Goal: Find specific fact: Find specific fact

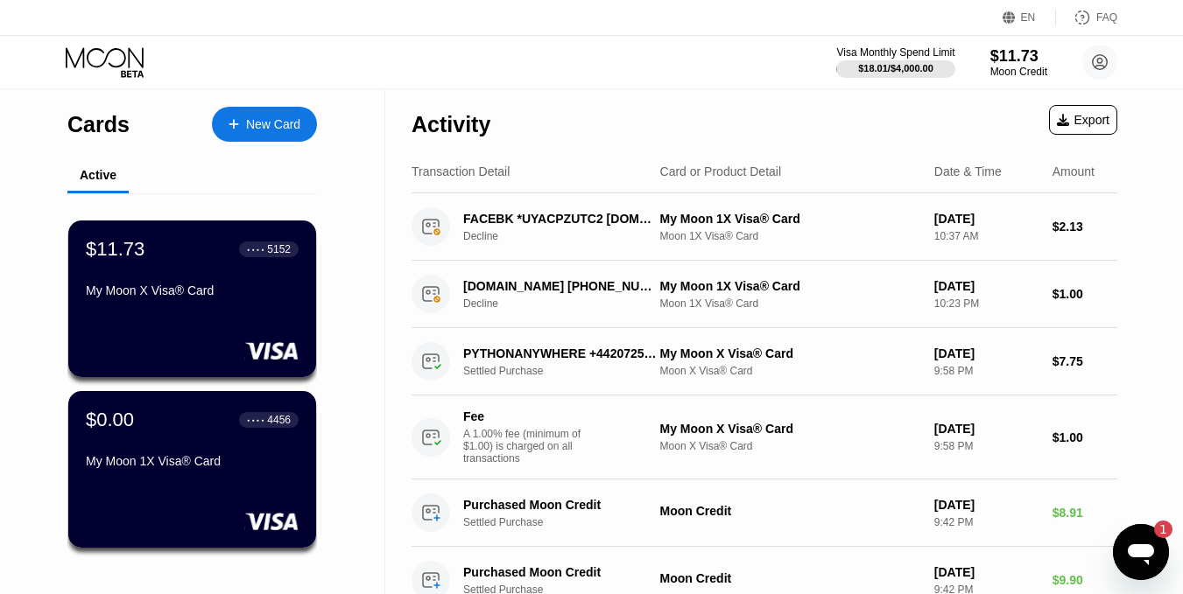
click at [1156, 538] on div "Open messaging window, 1 unread message" at bounding box center [1140, 552] width 53 height 53
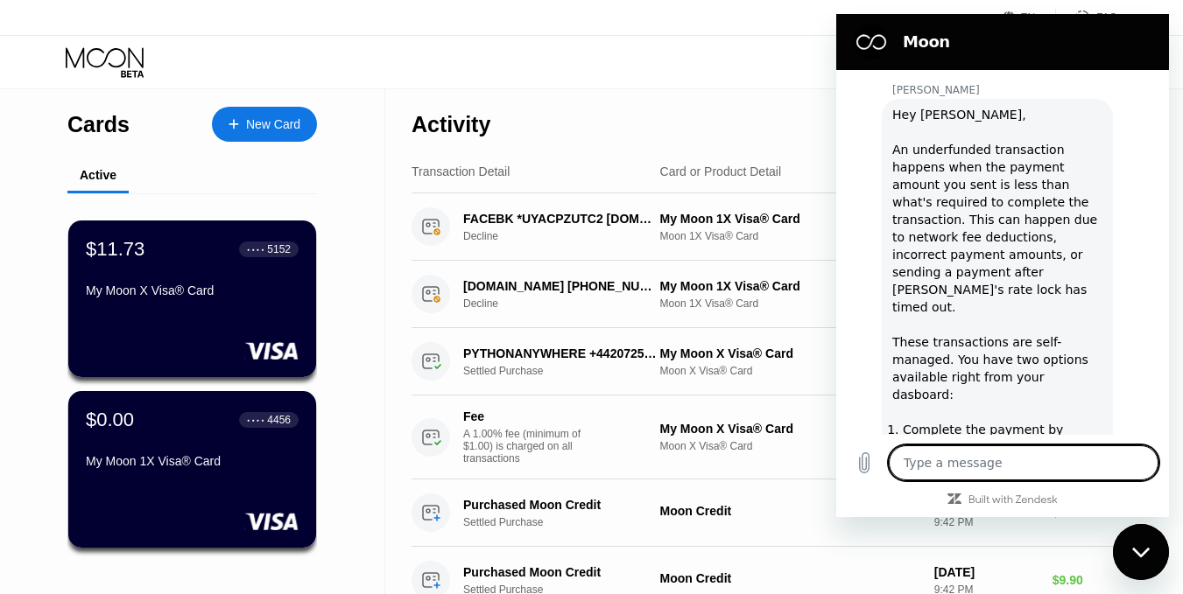
scroll to position [2447, 0]
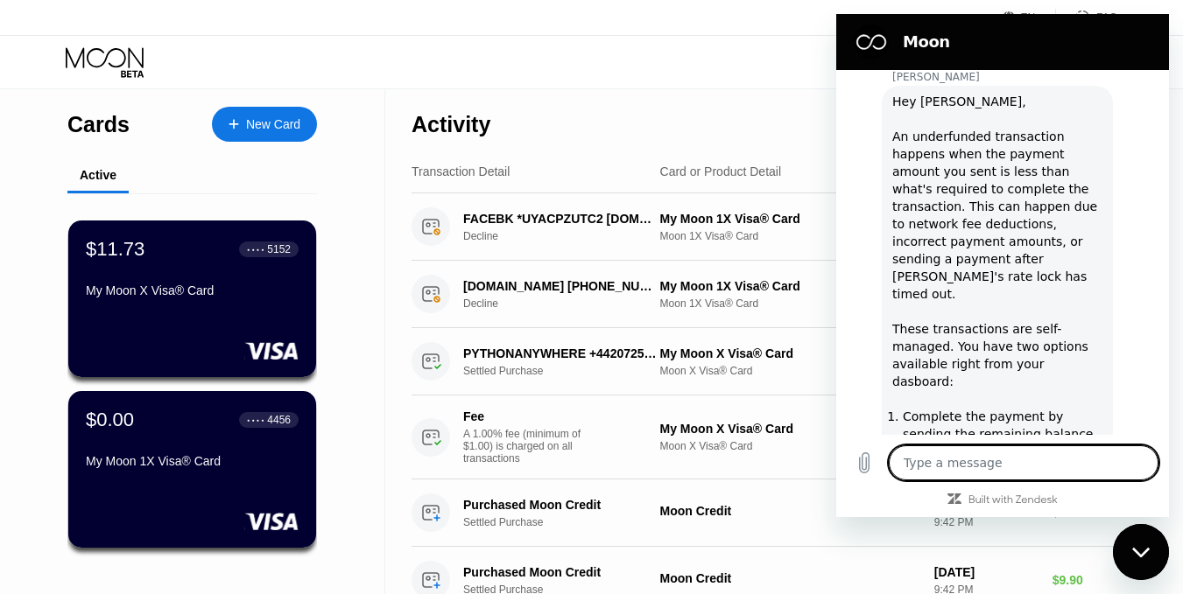
click at [1037, 454] on textarea at bounding box center [1023, 463] width 270 height 35
type textarea "a"
type textarea "x"
type textarea "al"
type textarea "x"
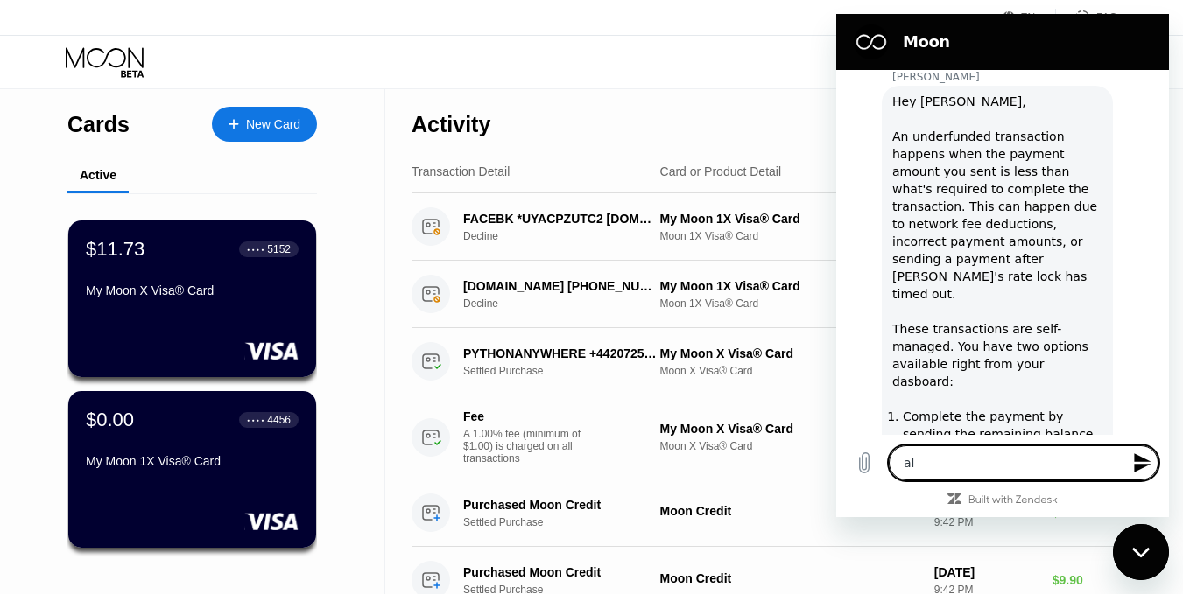
type textarea "alr"
type textarea "x"
type textarea "alri"
type textarea "x"
type textarea "alrig"
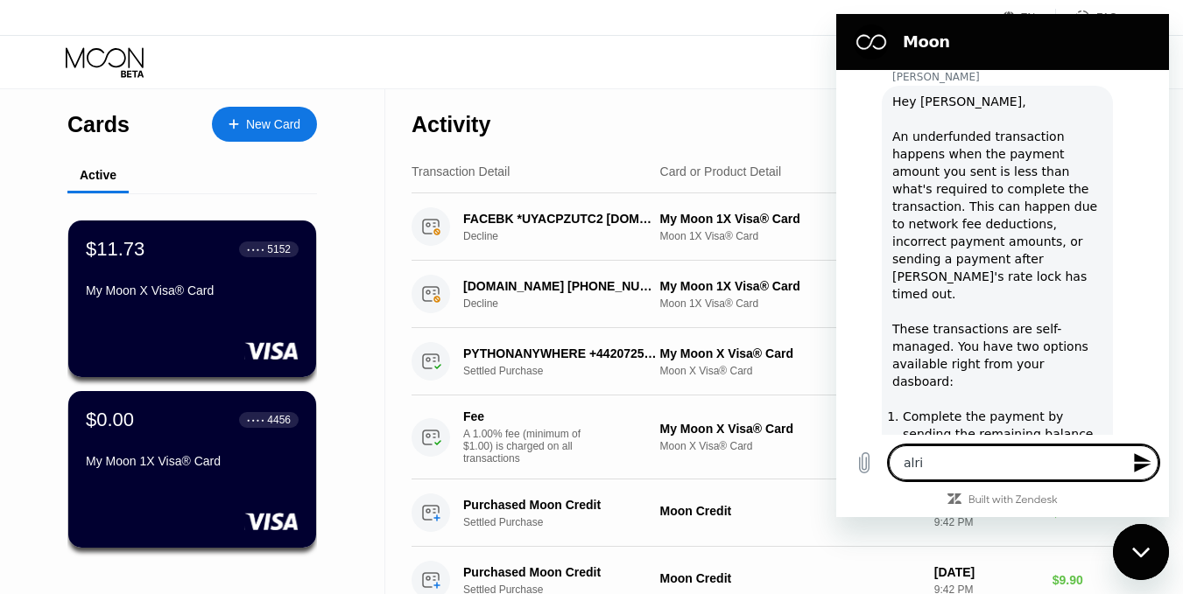
type textarea "x"
type textarea "alrigh"
type textarea "x"
type textarea "alright"
type textarea "x"
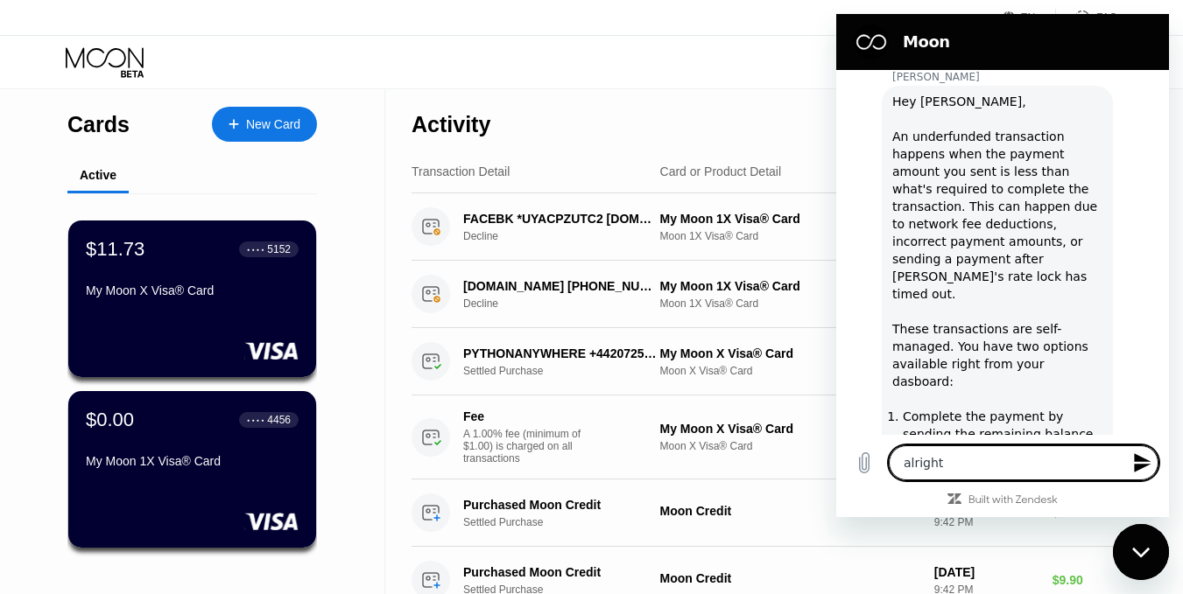
type textarea "alright."
type textarea "x"
type textarea "alright."
type textarea "x"
type textarea "alright. t"
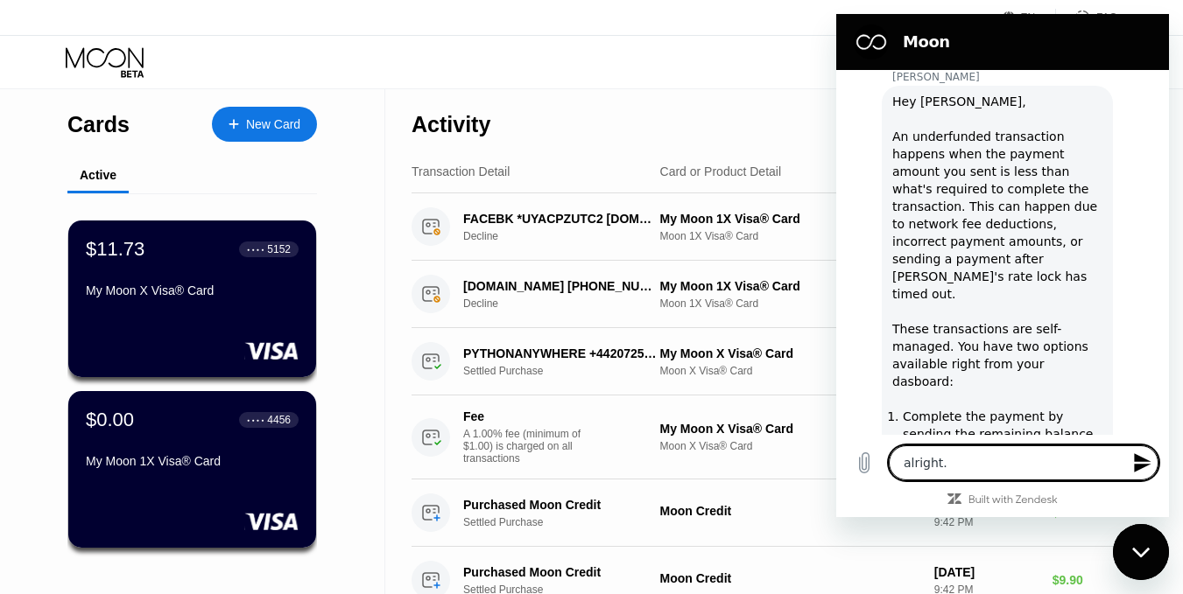
type textarea "x"
type textarea "alright. th"
type textarea "x"
type textarea "alright. the"
type textarea "x"
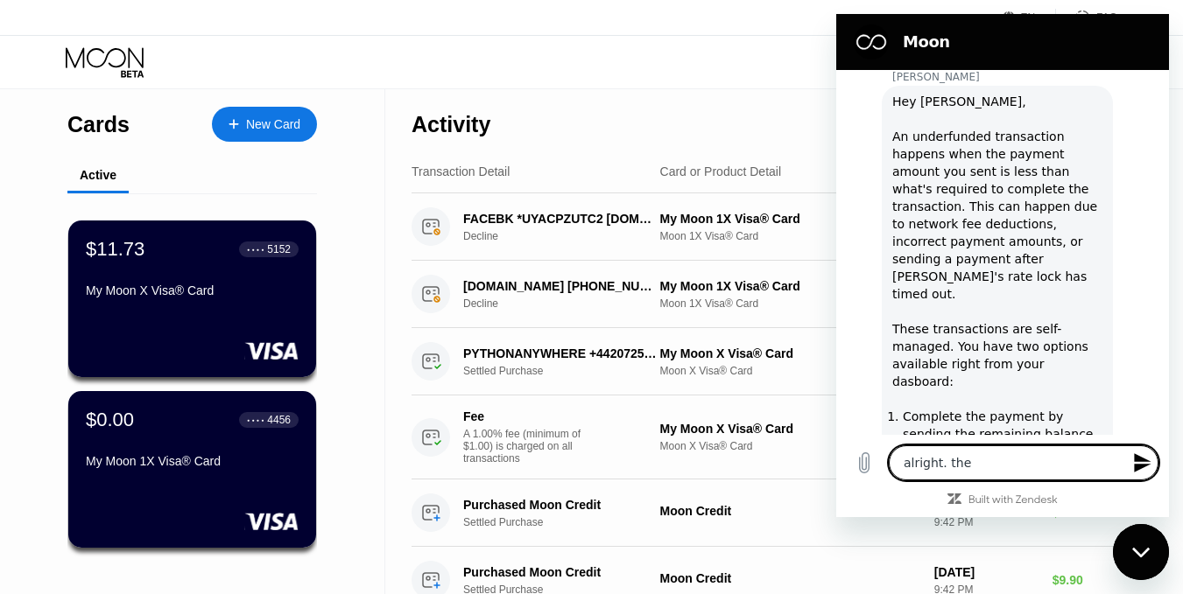
type textarea "alright. the"
type textarea "x"
type textarea "alright. the i"
type textarea "x"
type textarea "alright. the is"
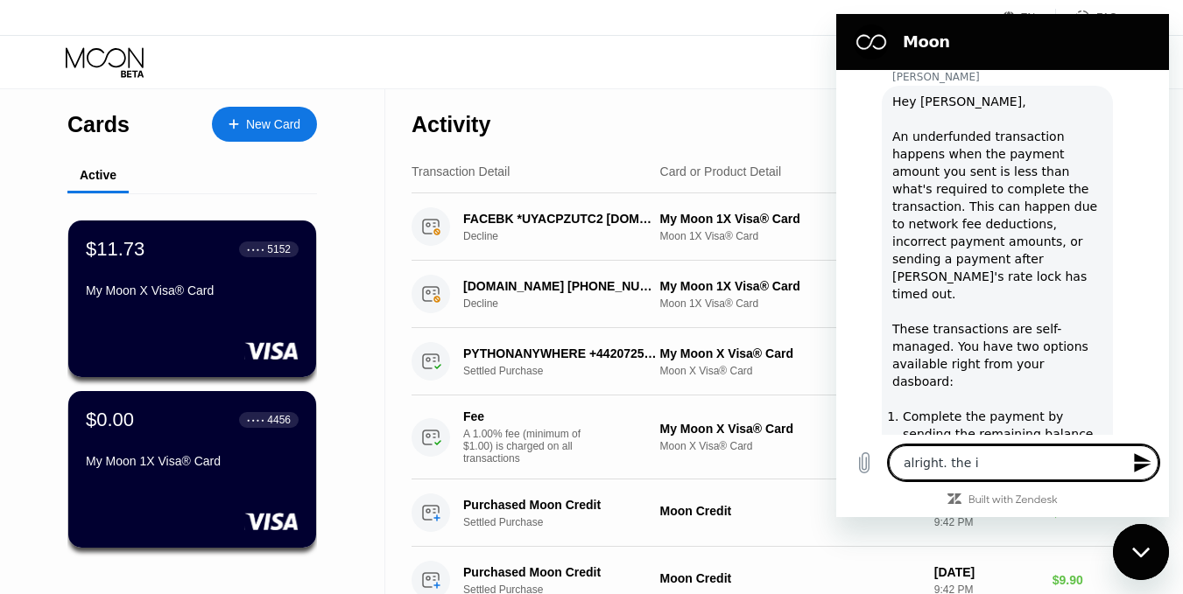
type textarea "x"
type textarea "alright. the iss"
type textarea "x"
type textarea "alright. the issu"
type textarea "x"
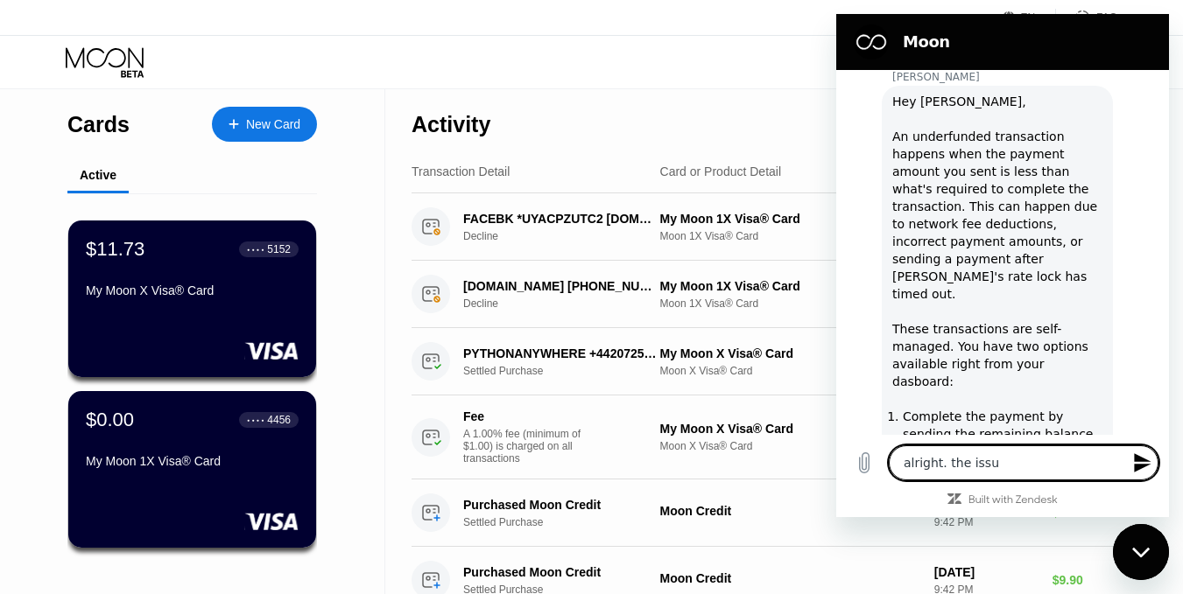
type textarea "alright. the issue"
type textarea "x"
type textarea "alright. the issue"
type textarea "x"
type textarea "alright. the issue w"
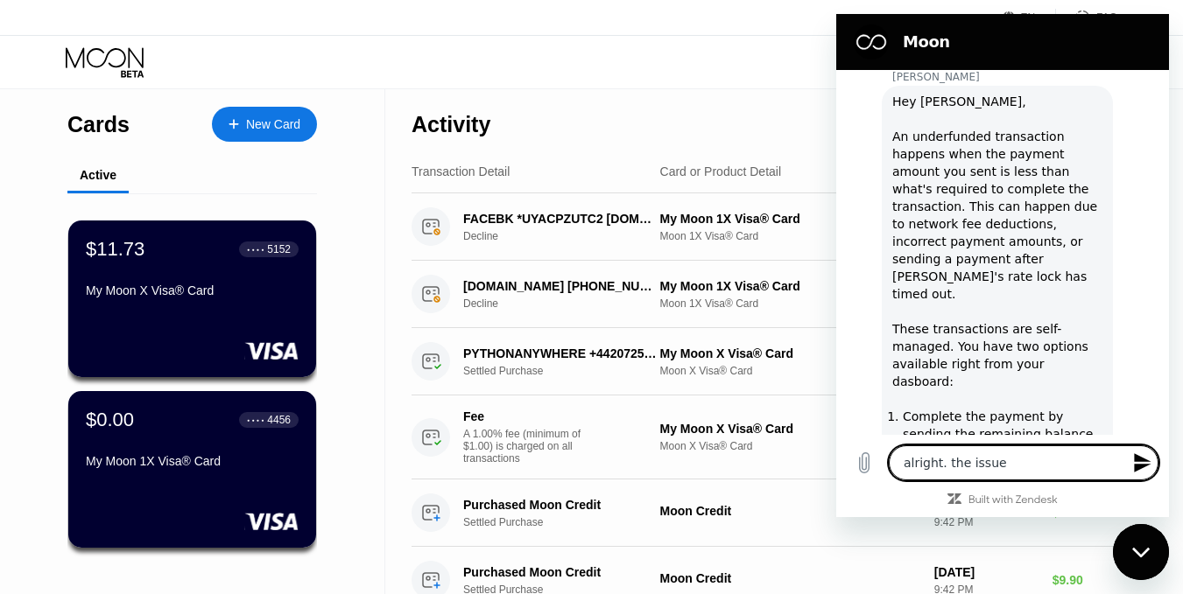
type textarea "x"
type textarea "alright. the issue wa"
type textarea "x"
type textarea "alright. the issue was"
type textarea "x"
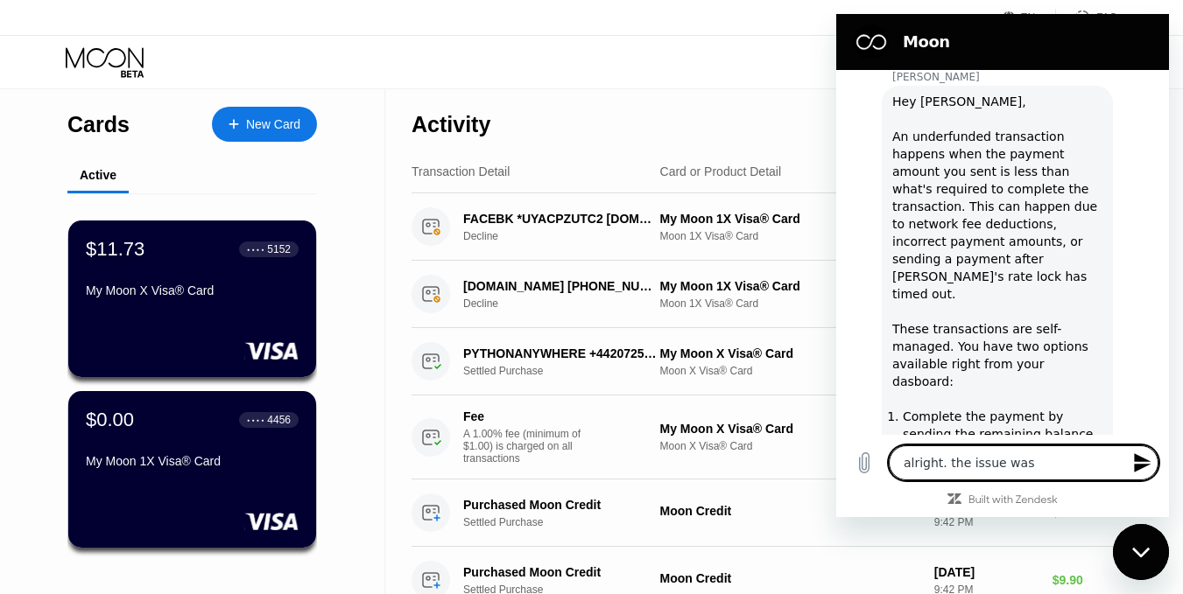
type textarea "alright. the issue was"
type textarea "x"
type textarea "alright. the issue was r"
type textarea "x"
type textarea "alright. the issue was re"
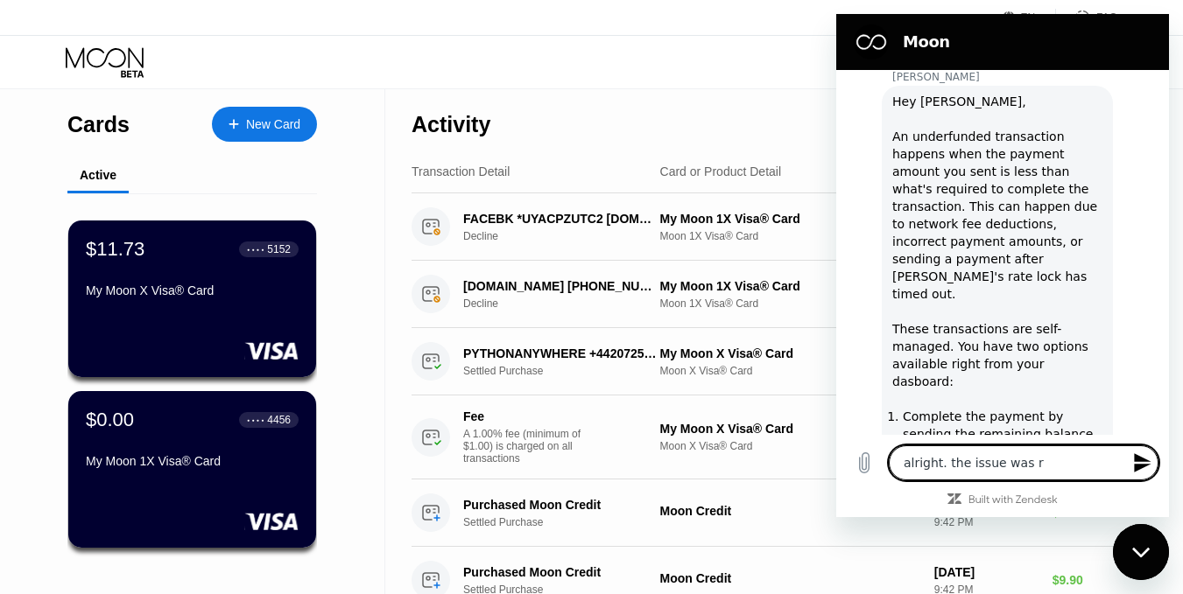
type textarea "x"
type textarea "alright. the issue was res"
type textarea "x"
type textarea "alright. the issue was reso"
type textarea "x"
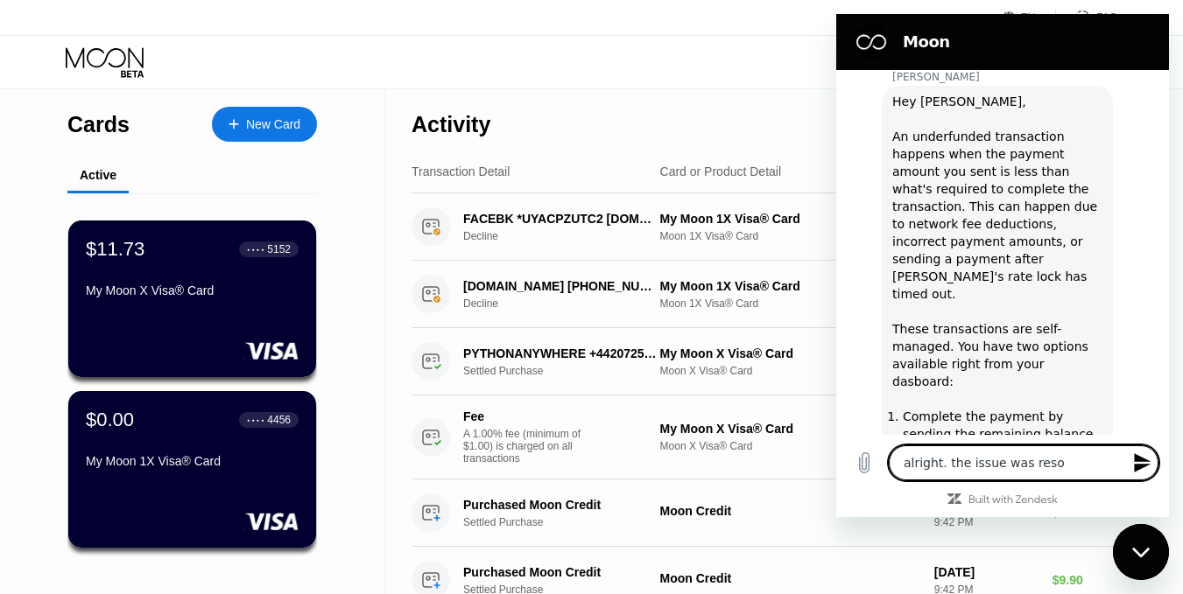
type textarea "alright. the issue was resol"
type textarea "x"
type textarea "alright. the issue was resolv"
type textarea "x"
type textarea "alright. the issue was resolve"
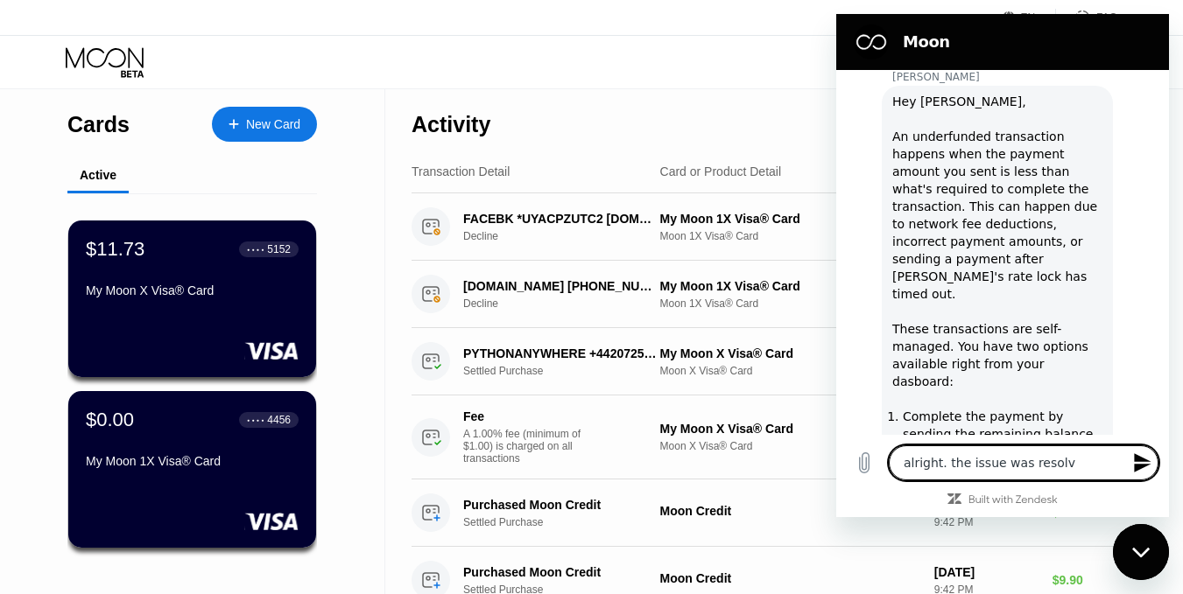
type textarea "x"
type textarea "alright. the issue was resolved"
type textarea "x"
type textarea "alright. the issue was resolved"
type textarea "x"
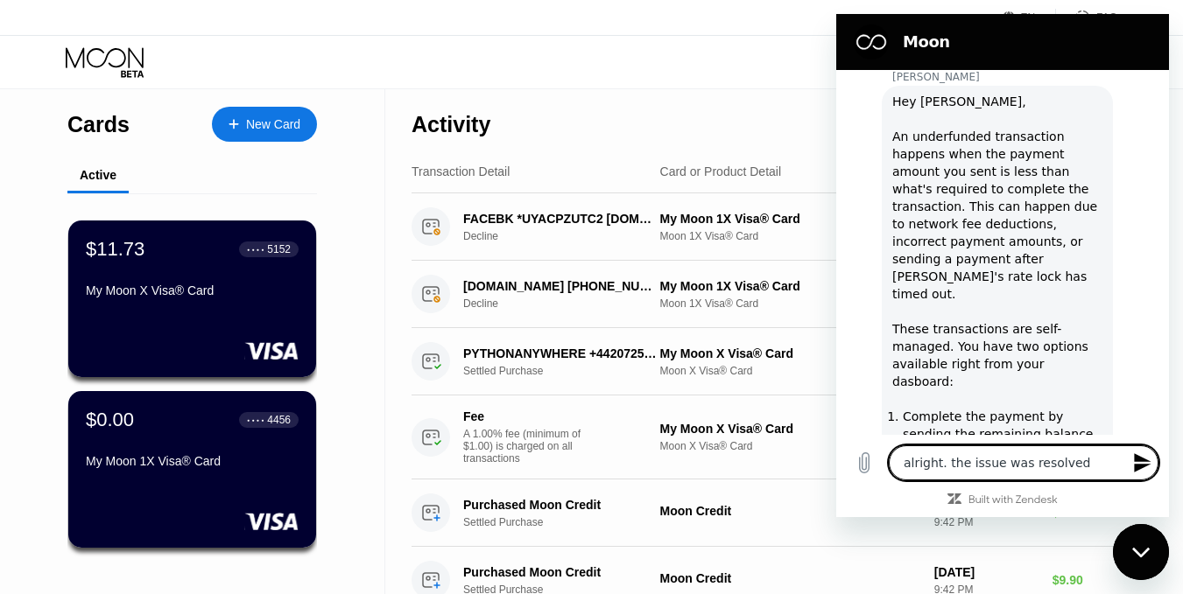
type textarea "alright. the issue was resolved i"
type textarea "x"
type textarea "alright. the issue was resolved i"
type textarea "x"
type textarea "alright. the issue was resolved i c"
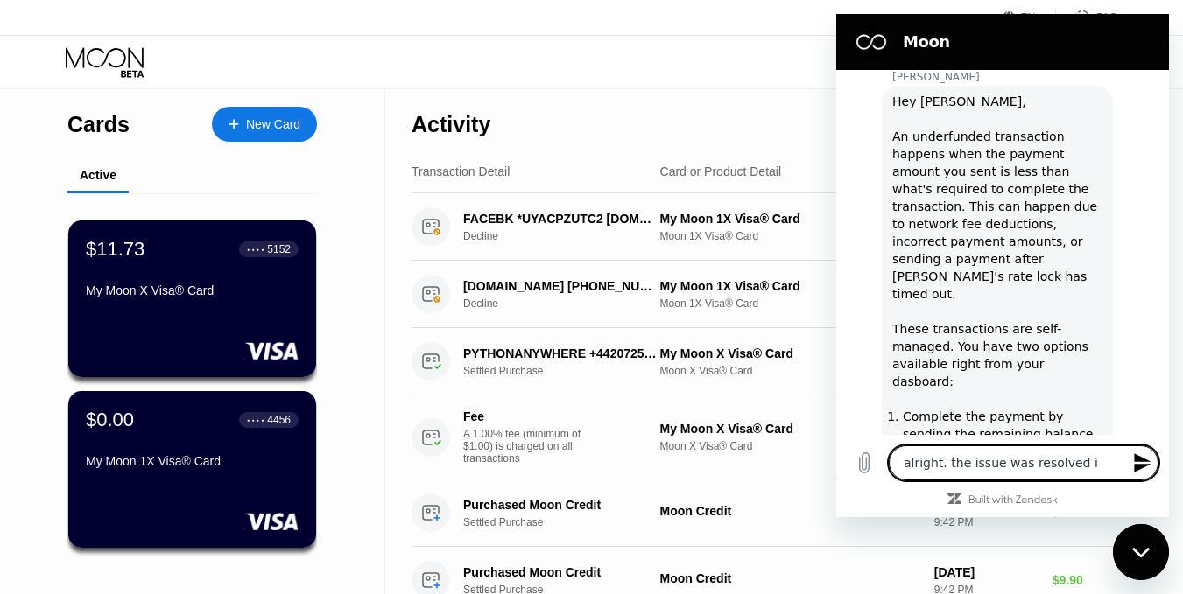
type textarea "x"
type textarea "alright. the issue was resolved i ch"
type textarea "x"
type textarea "alright. the issue was resolved i cho"
type textarea "x"
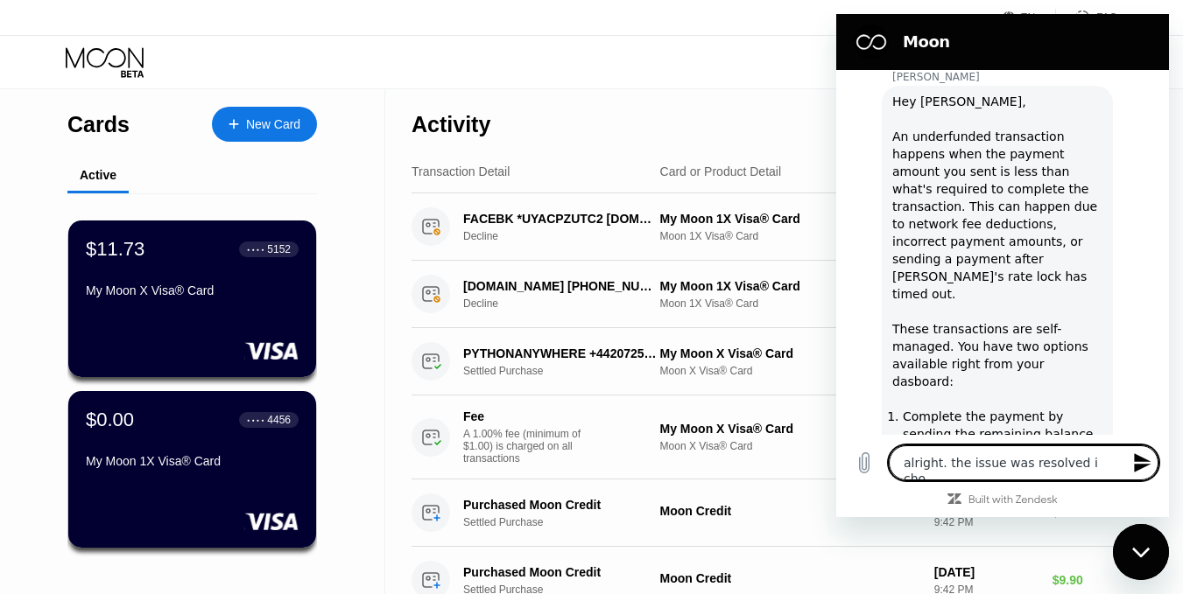
type textarea "alright. the issue was resolved i chos"
type textarea "x"
type textarea "alright. the issue was resolved i chose"
type textarea "x"
type textarea "alright. the issue was resolved i chose"
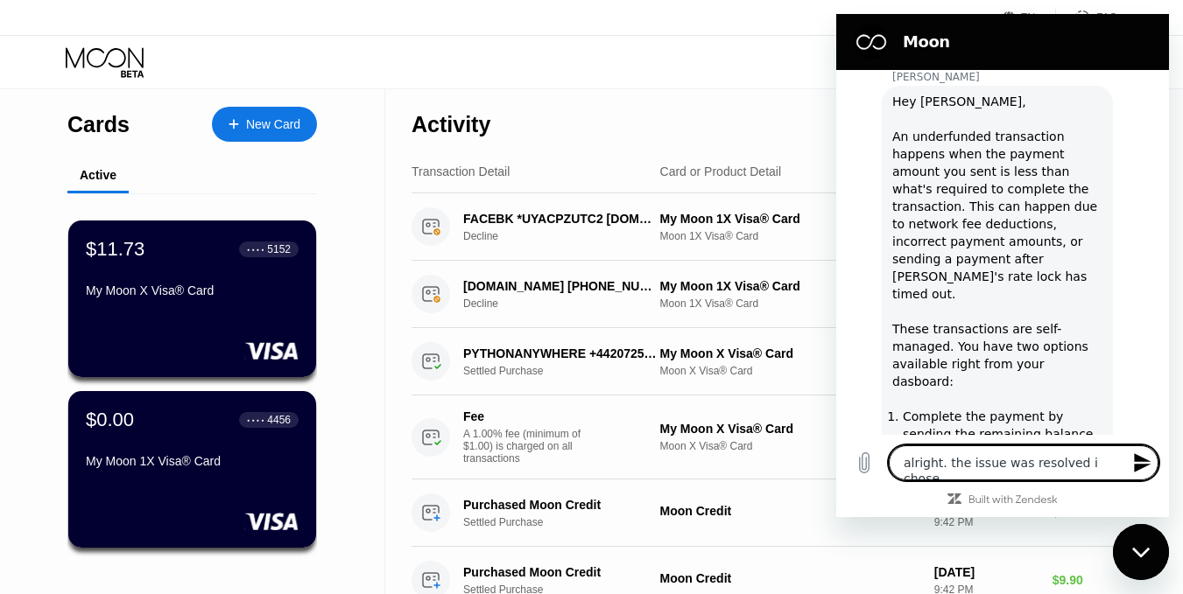
type textarea "x"
type textarea "alright. the issue was resolved i chose t"
type textarea "x"
type textarea "alright. the issue was resolved i chose th"
type textarea "x"
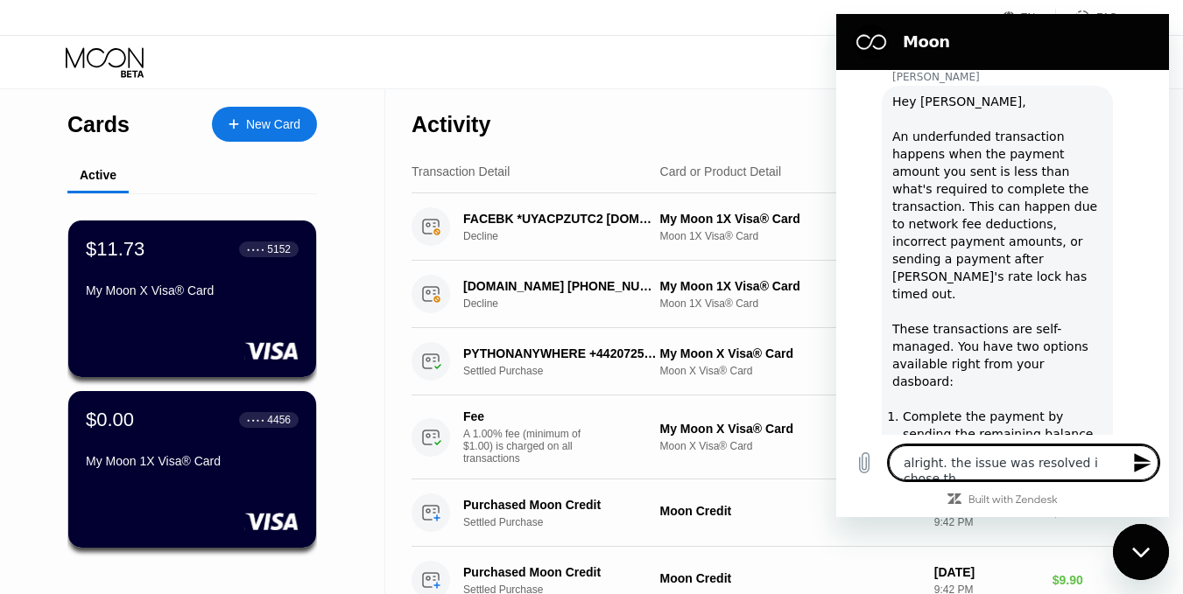
type textarea "alright. the issue was resolved i chose the"
type textarea "x"
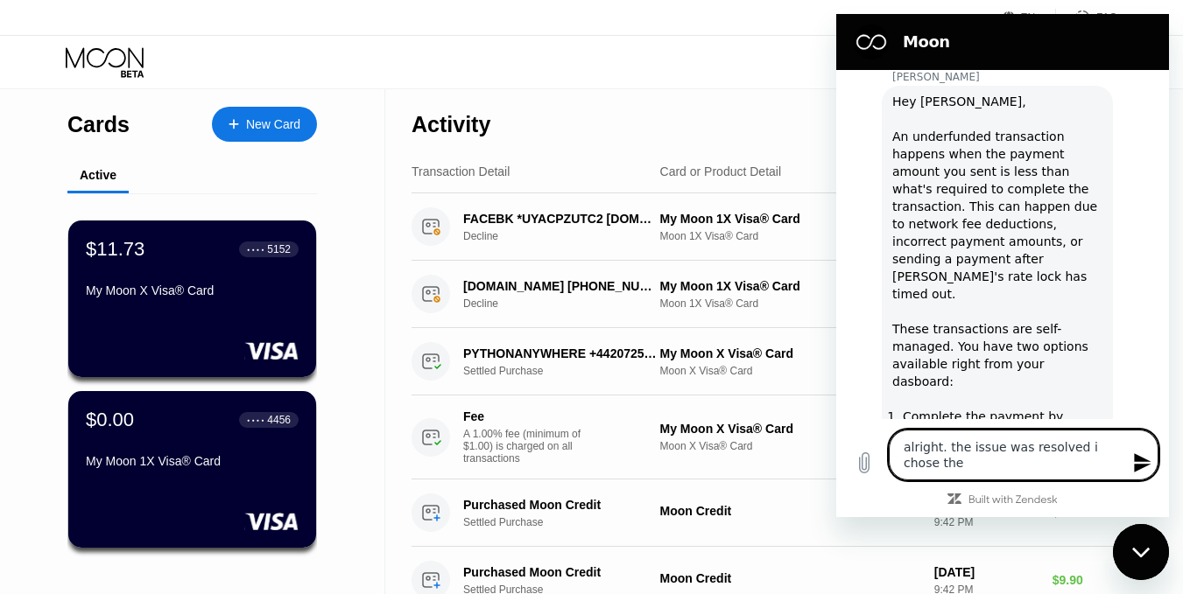
type textarea "alright. the issue was resolved i chose the"
type textarea "x"
type textarea "alright. the issue was resolved i chose the f"
type textarea "x"
type textarea "alright. the issue was resolved i chose the fi"
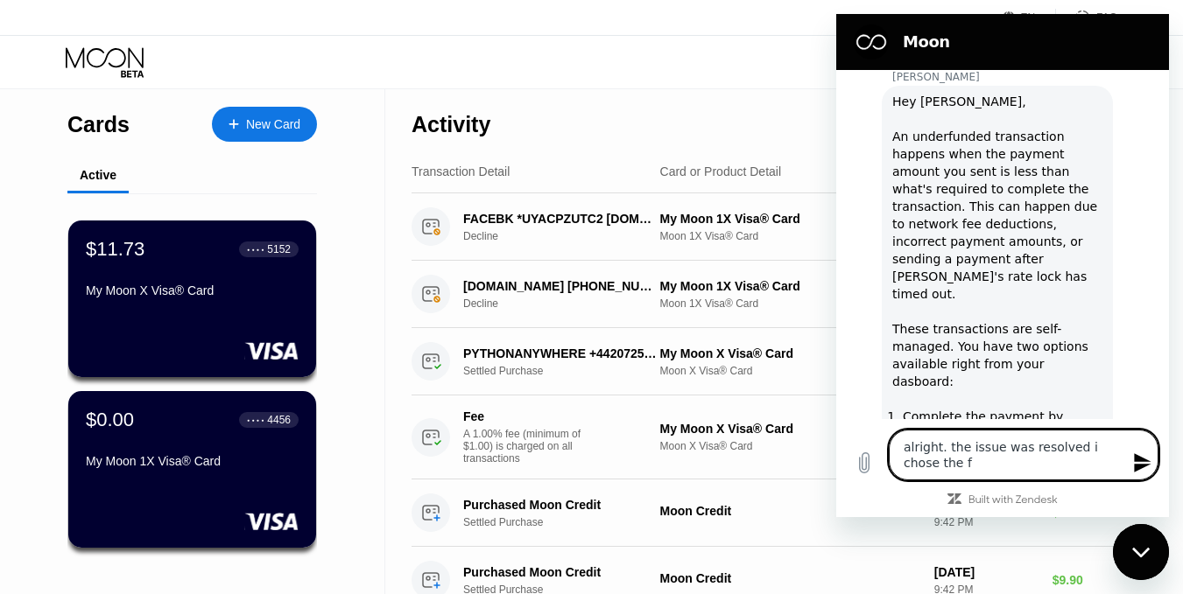
type textarea "x"
type textarea "alright. the issue was resolved i chose the fir"
type textarea "x"
type textarea "alright. the issue was resolved i chose the firs"
type textarea "x"
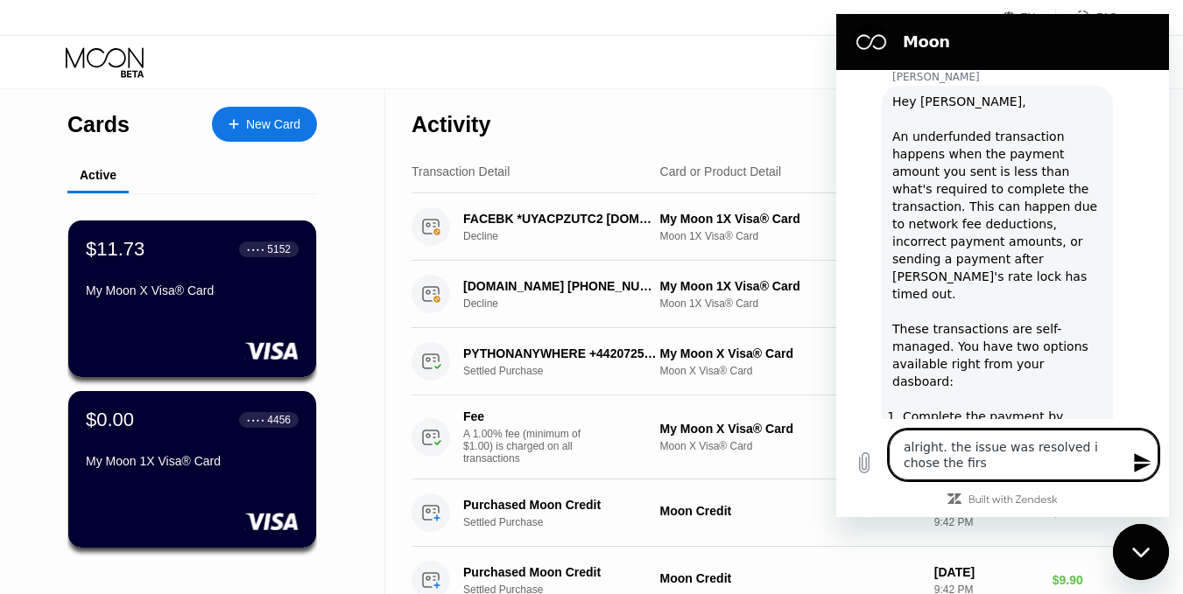
type textarea "alright. the issue was resolved i chose the first"
type textarea "x"
type textarea "alright. the issue was resolved i chose the first"
type textarea "x"
type textarea "alright. the issue was resolved i chose the first o"
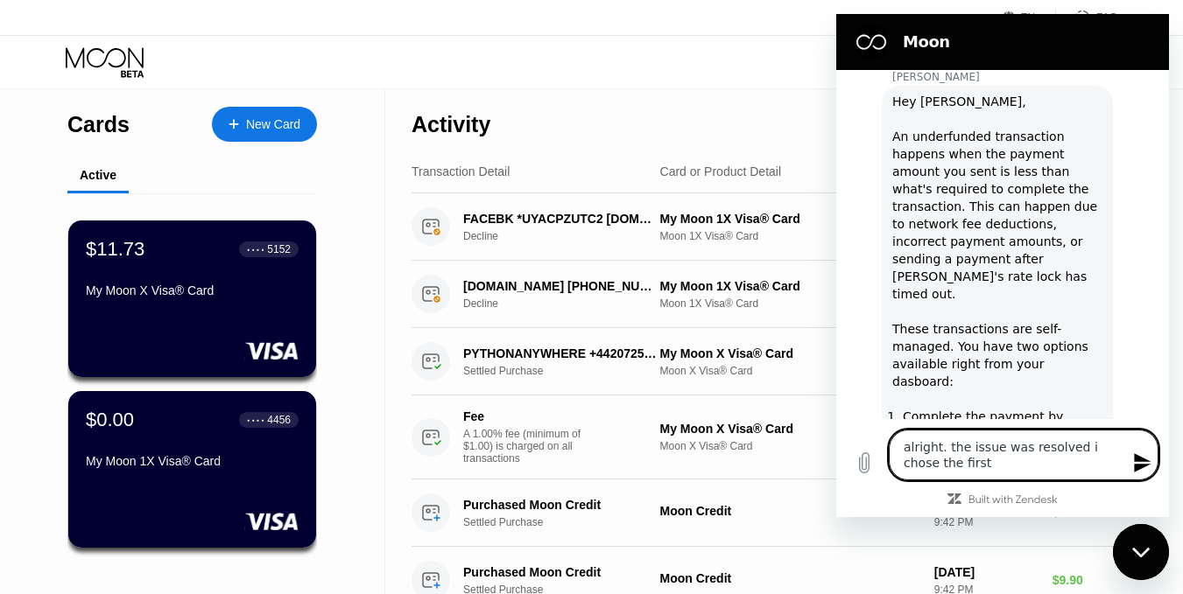
type textarea "x"
type textarea "alright. the issue was resolved i chose the first op"
type textarea "x"
type textarea "alright. the issue was resolved i chose the first opt"
type textarea "x"
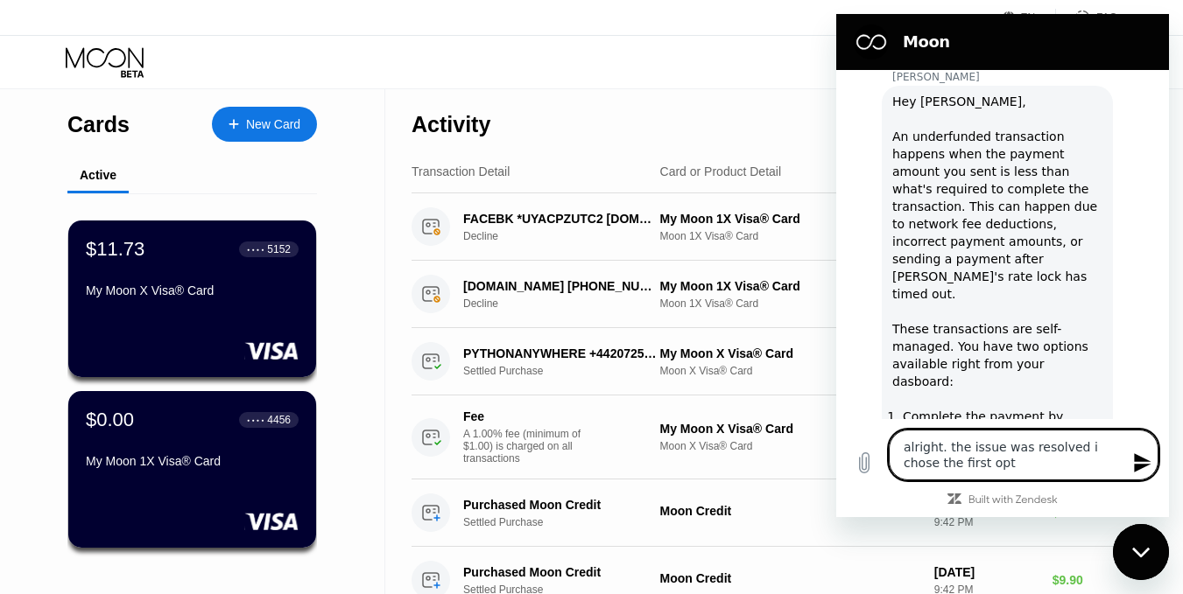
type textarea "alright. the issue was resolved i chose the first opti"
type textarea "x"
type textarea "alright. the issue was resolved i chose the first optio"
type textarea "x"
type textarea "alright. the issue was resolved i chose the first option"
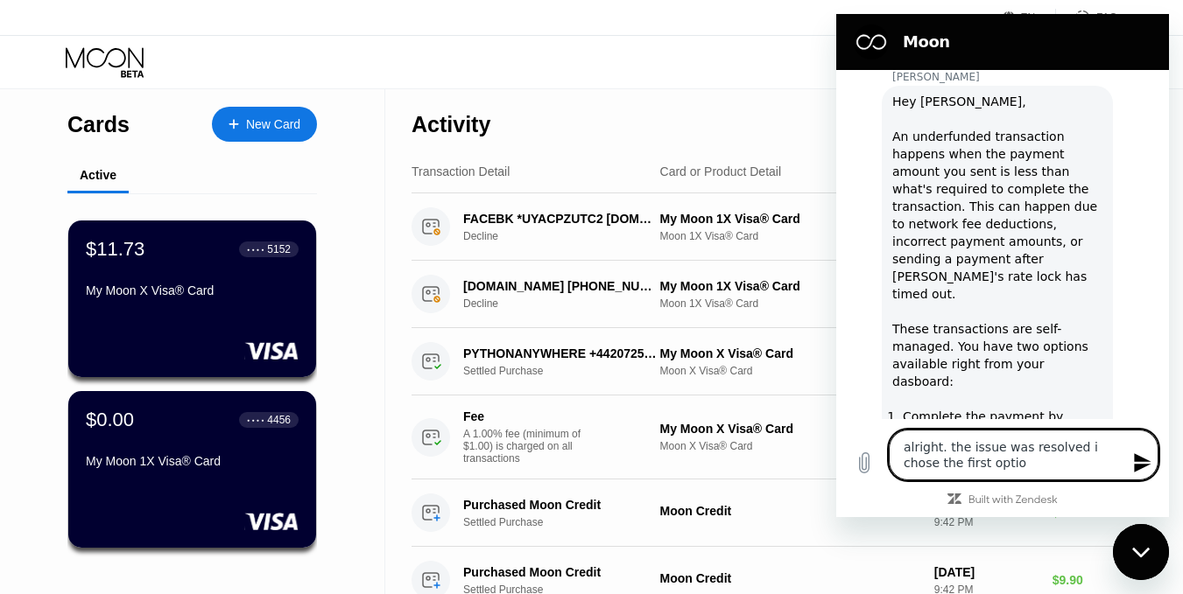
type textarea "x"
type textarea "alright. the issue was resolved i chose the first option."
type textarea "x"
type textarea "alright. the issue was resolved i chose the first option."
type textarea "x"
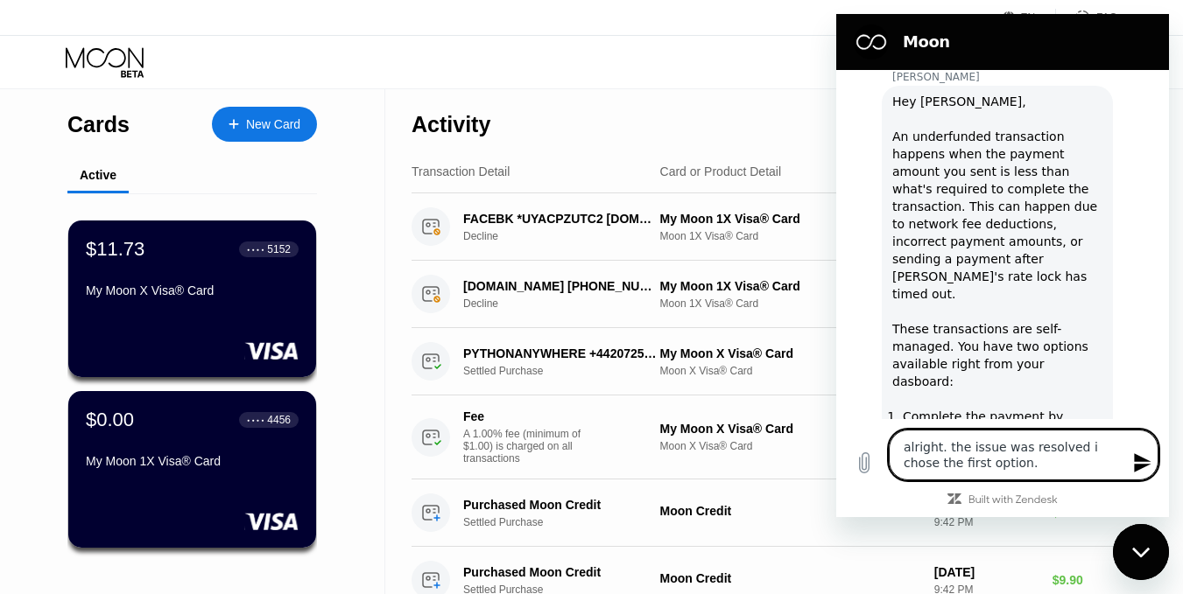
type textarea "alright. the issue was resolved i chose the first option. t"
type textarea "x"
type textarea "alright. the issue was resolved i chose the first option. th"
type textarea "x"
type textarea "alright. the issue was resolved i chose the first option. tha"
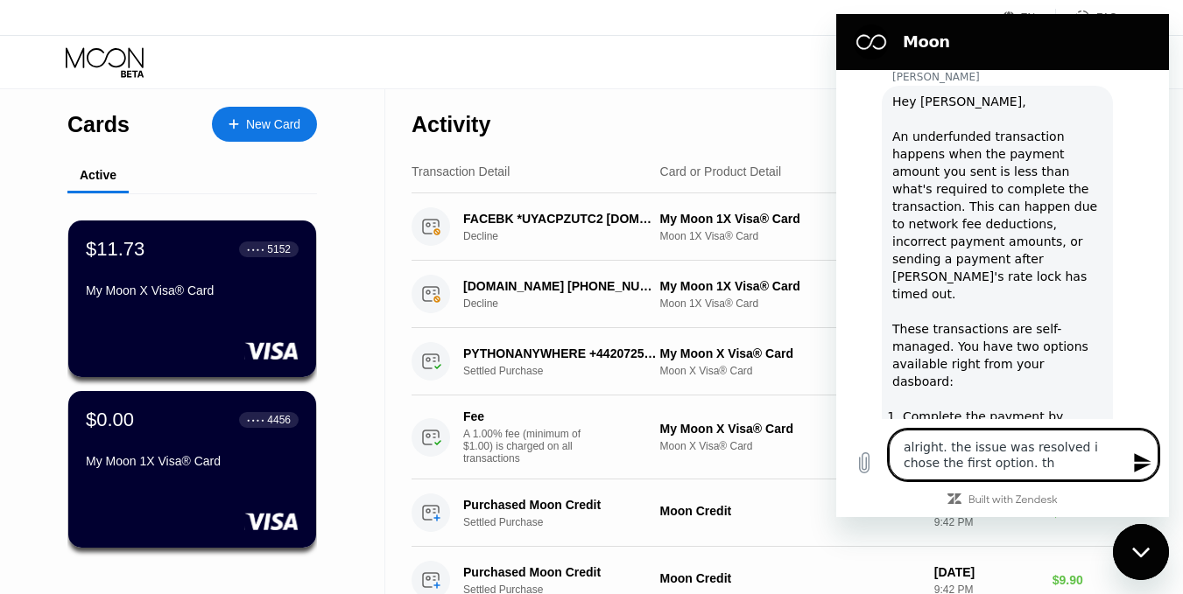
type textarea "x"
type textarea "alright. the issue was resolved i chose the first option. than"
type textarea "x"
type textarea "alright. the issue was resolved i chose the first option. thank"
type textarea "x"
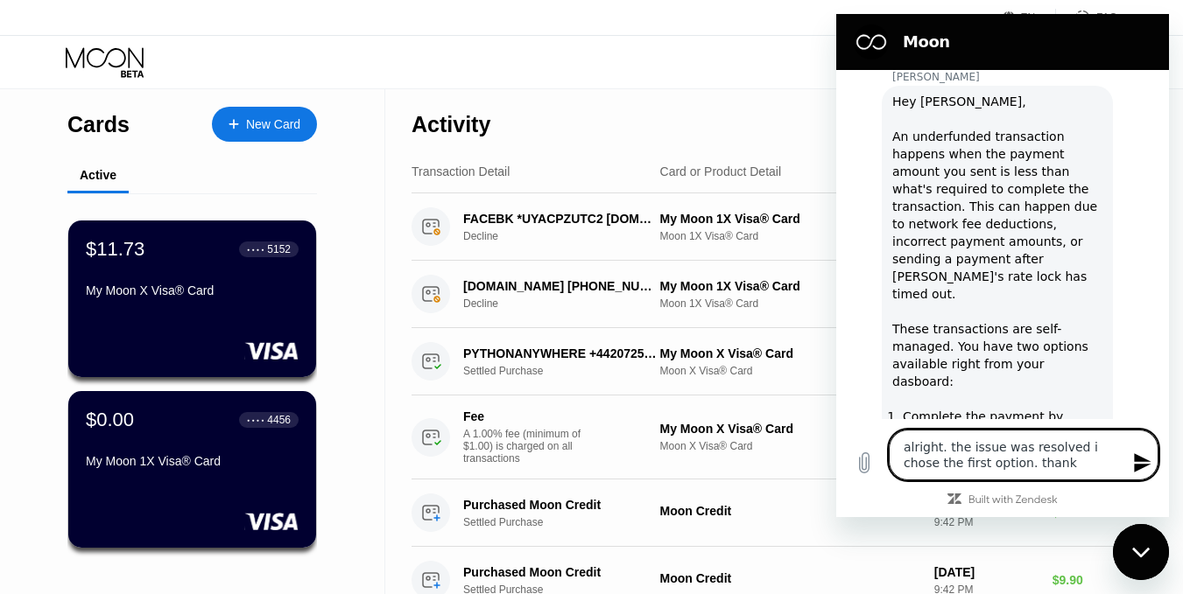
type textarea "alright. the issue was resolved i chose the first option. thank"
type textarea "x"
type textarea "alright. the issue was resolved i chose the first option. thank y"
type textarea "x"
type textarea "alright. the issue was resolved i chose the first option. thank yo"
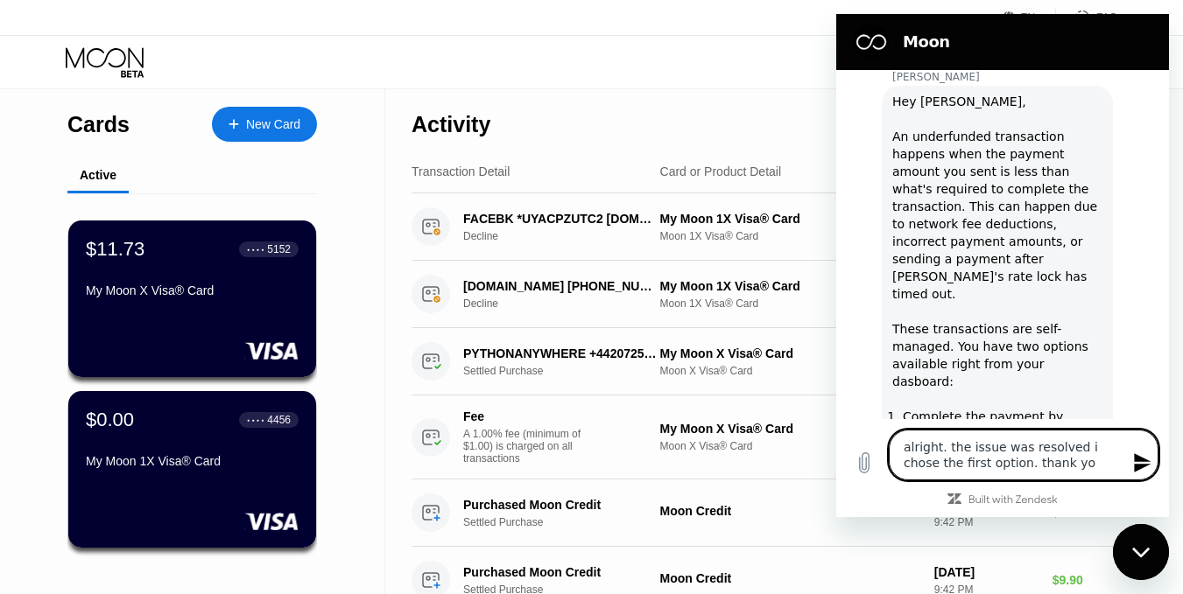
type textarea "x"
type textarea "alright. the issue was resolved i chose the first option. thank you"
type textarea "x"
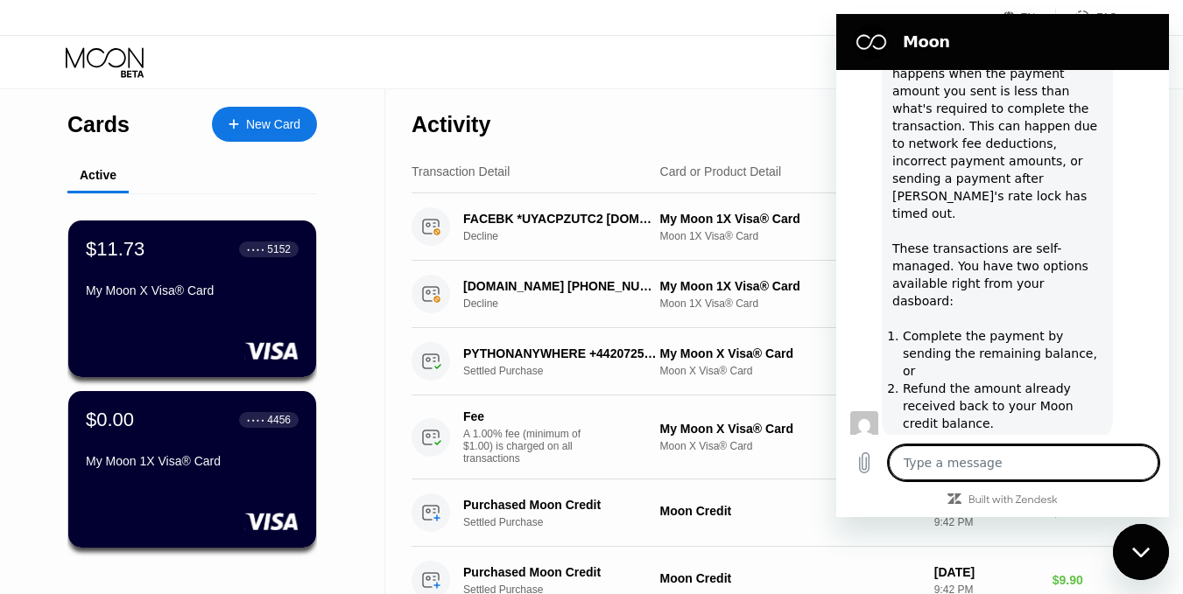
scroll to position [2531, 0]
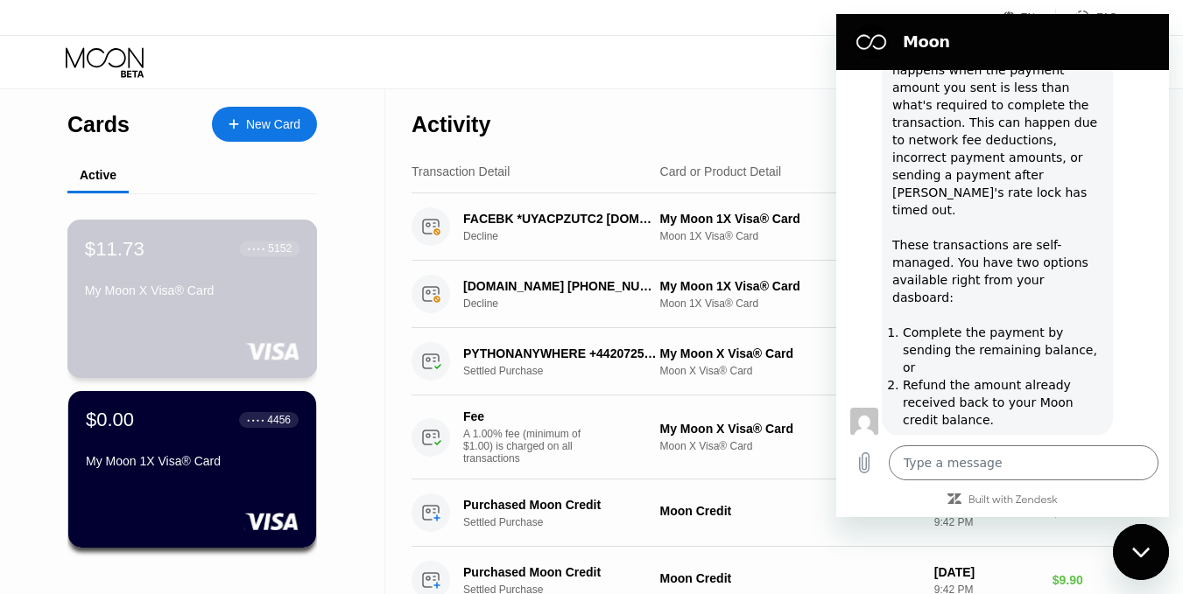
click at [224, 305] on div "My Moon X Visa® Card" at bounding box center [192, 294] width 214 height 21
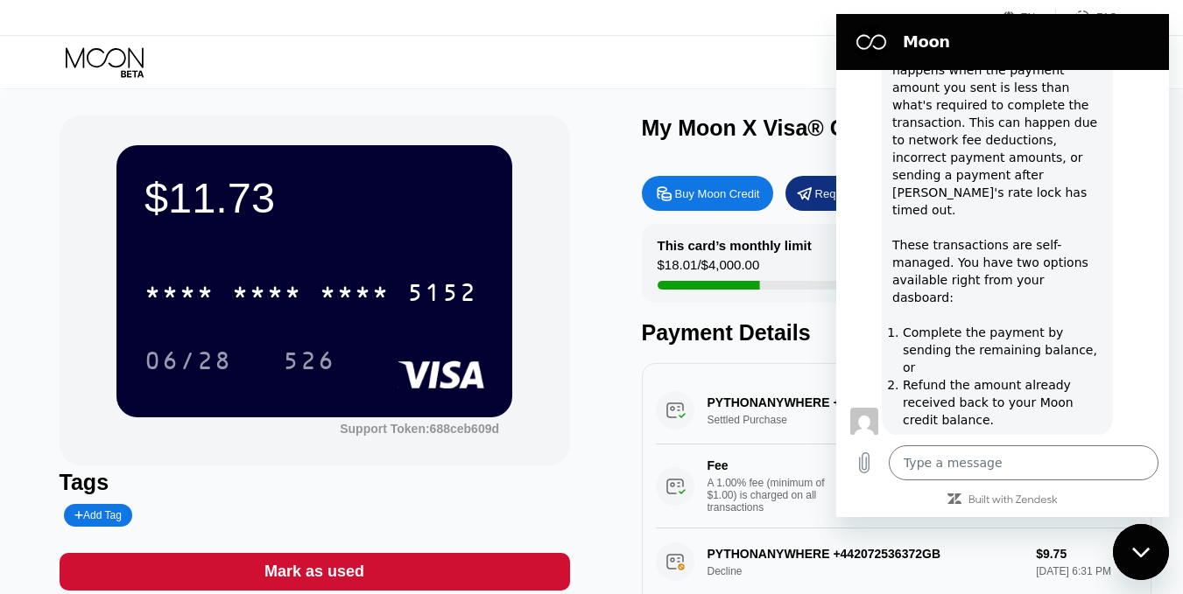
click at [1138, 539] on div "Close messaging window" at bounding box center [1140, 552] width 53 height 53
type textarea "x"
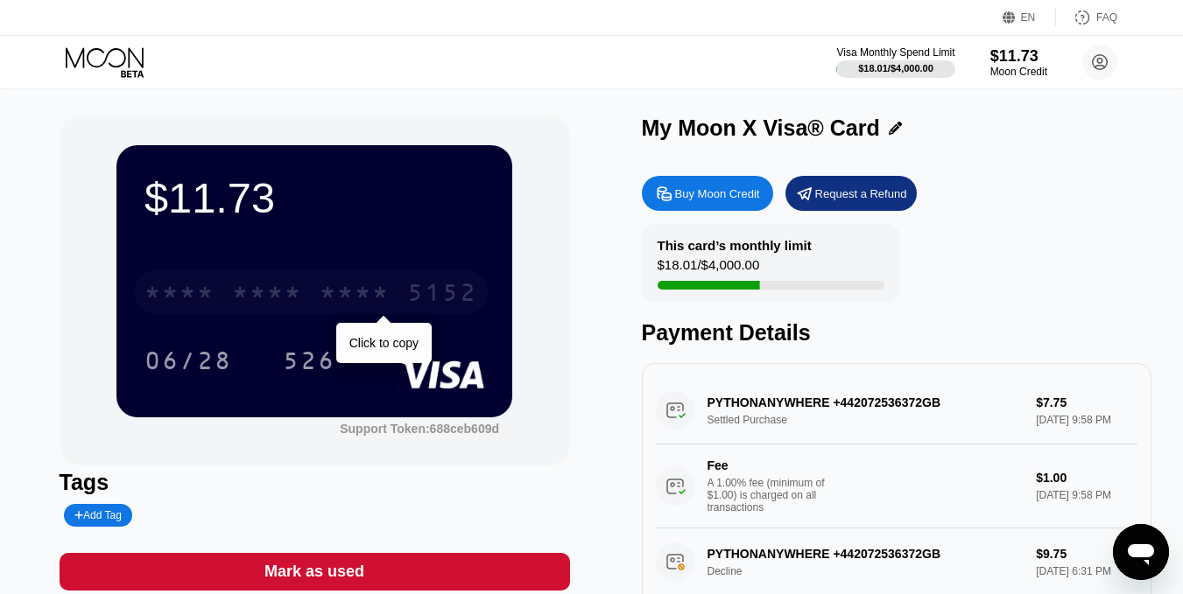
click at [401, 303] on div "* * * * * * * * * * * * 5152" at bounding box center [311, 292] width 354 height 44
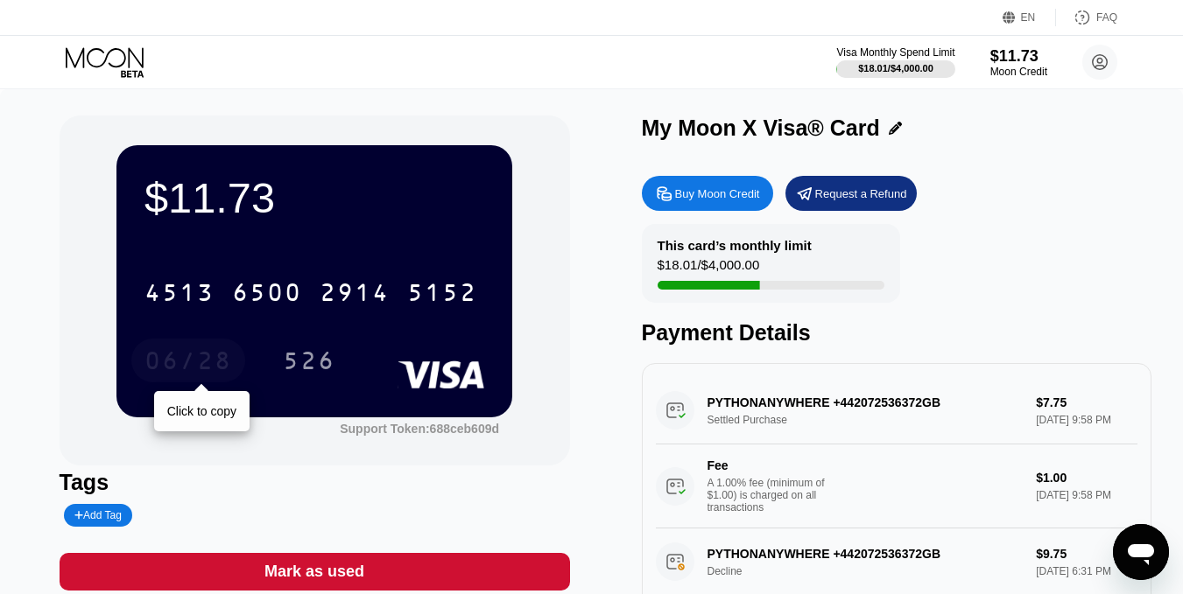
click at [214, 361] on div "06/28" at bounding box center [188, 363] width 88 height 28
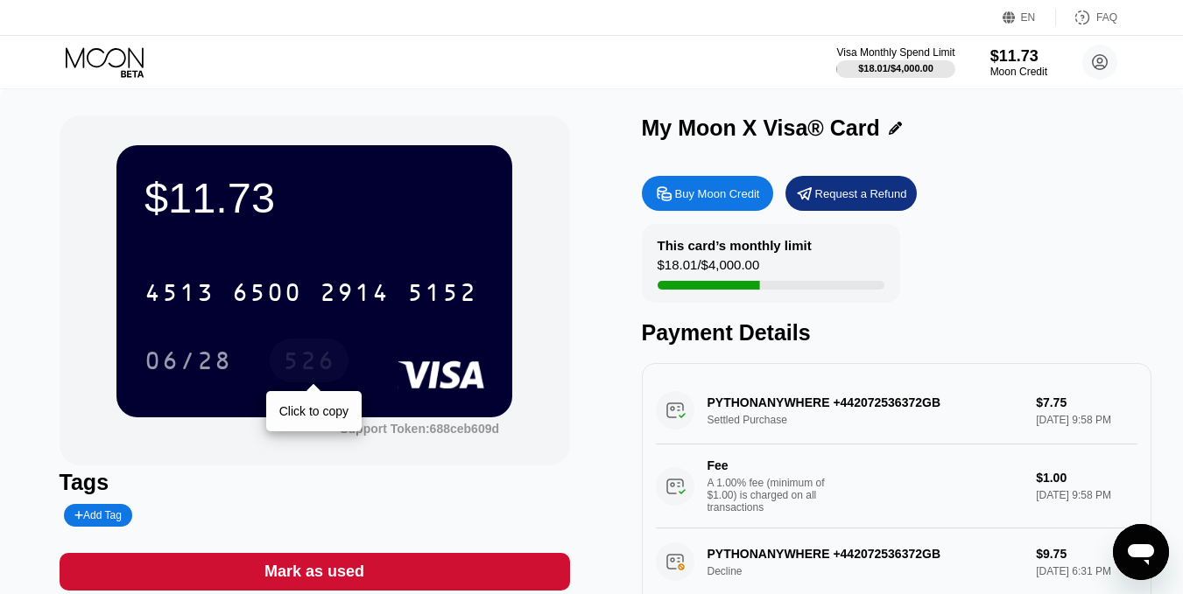
click at [284, 364] on div "526" at bounding box center [309, 363] width 53 height 28
